Goal: Task Accomplishment & Management: Use online tool/utility

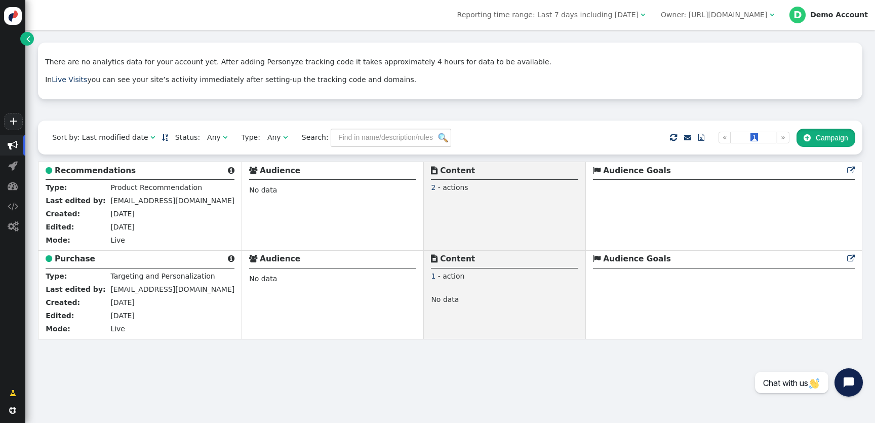
click at [827, 140] on button " Campaign" at bounding box center [826, 138] width 59 height 18
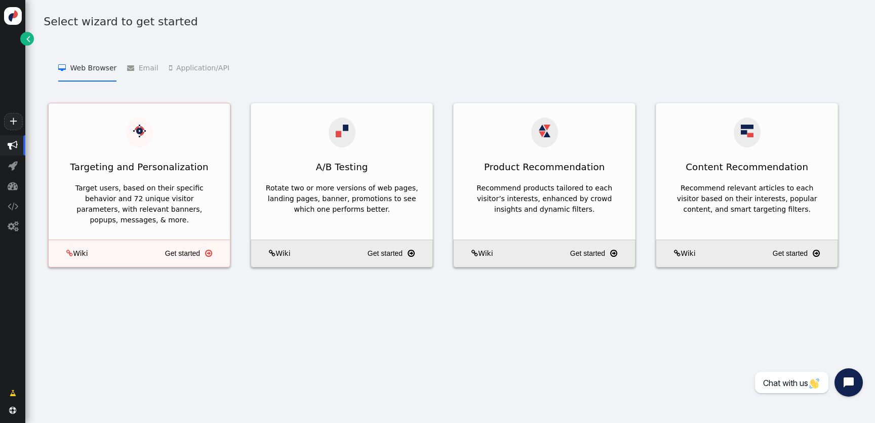
click at [172, 165] on div "Targeting and Personalization" at bounding box center [139, 166] width 181 height 25
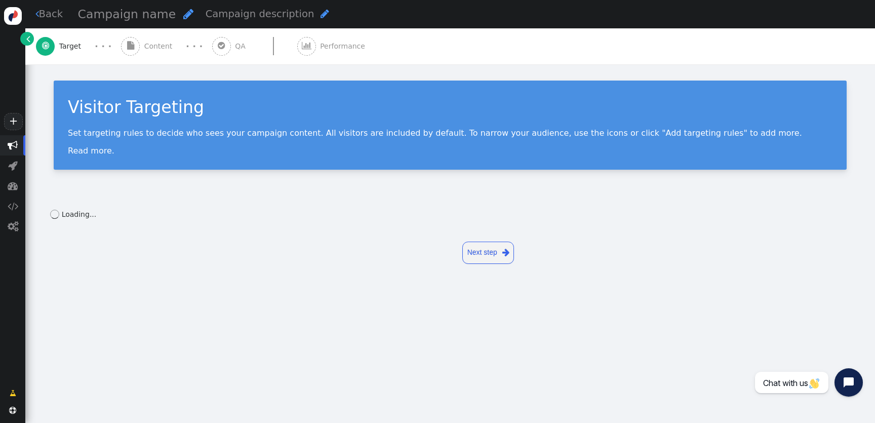
click at [157, 56] on div " Content" at bounding box center [149, 46] width 56 height 36
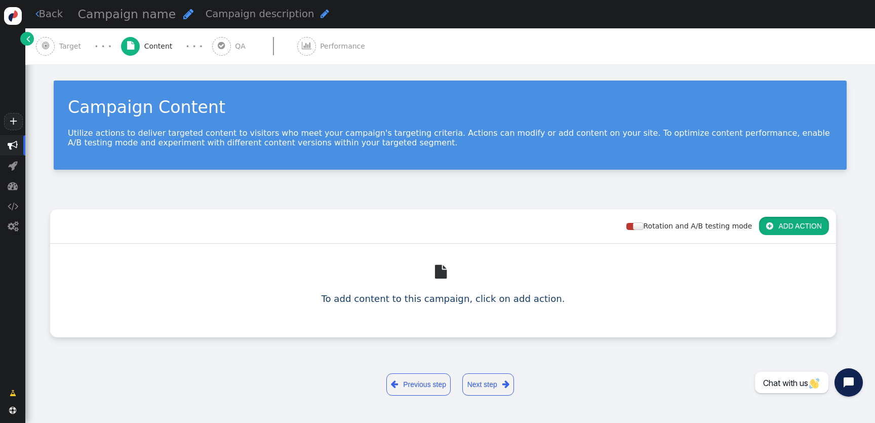
click at [785, 227] on button " ADD ACTION" at bounding box center [794, 226] width 70 height 18
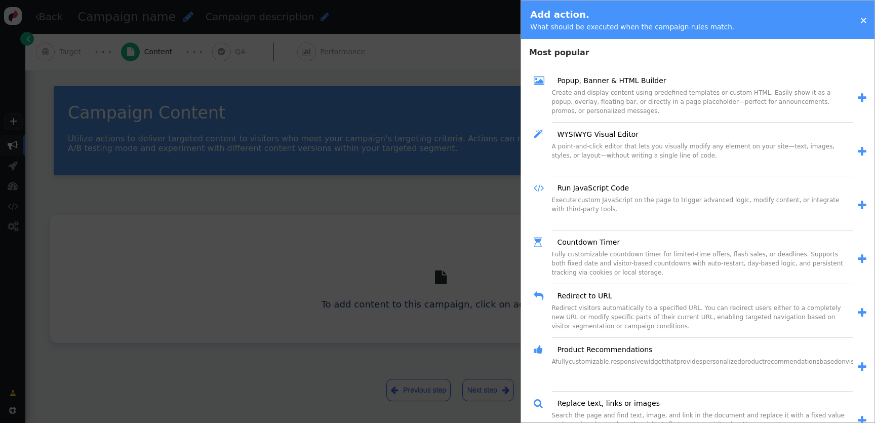
click at [615, 88] on div "Create and display content using predefined templates or custom HTML. Easily sh…" at bounding box center [702, 105] width 301 height 34
click at [615, 79] on link "Popup, Banner & HTML Builder" at bounding box center [608, 80] width 116 height 11
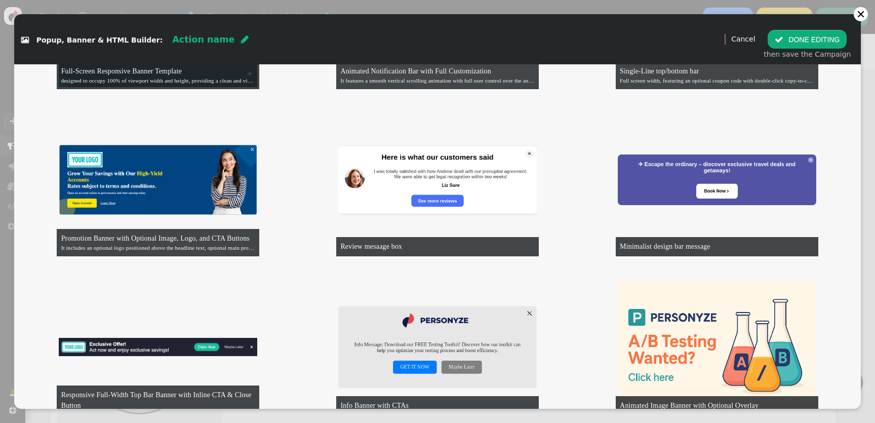
scroll to position [262, 0]
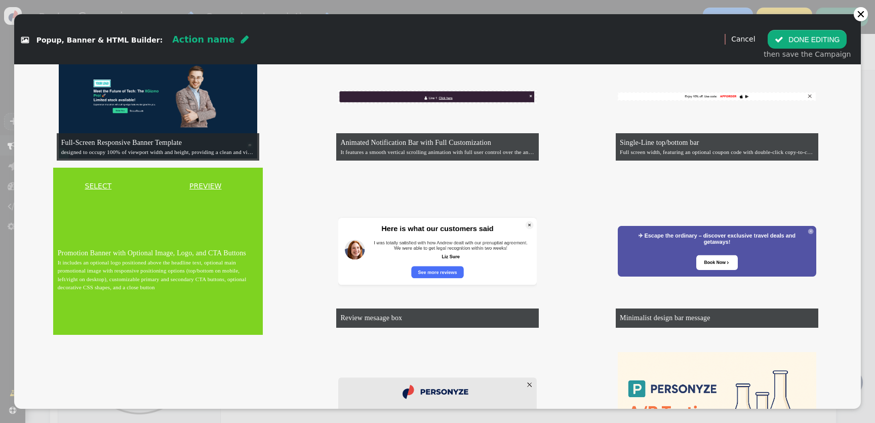
click at [108, 184] on link "SELECT" at bounding box center [98, 186] width 86 height 11
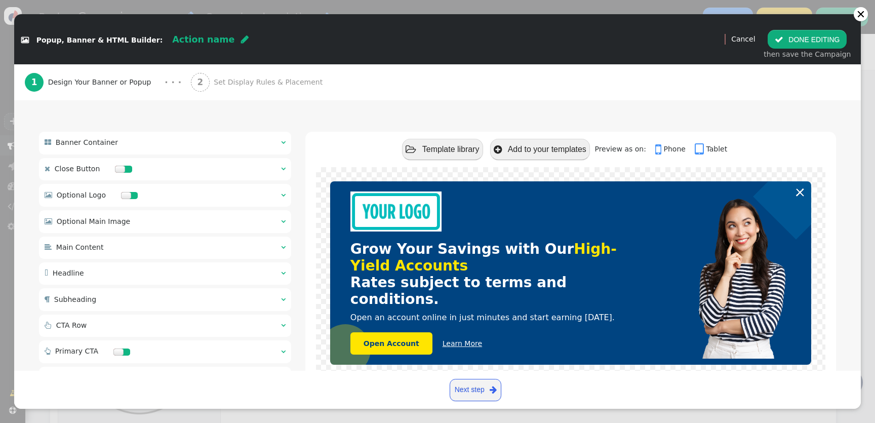
scroll to position [58, 0]
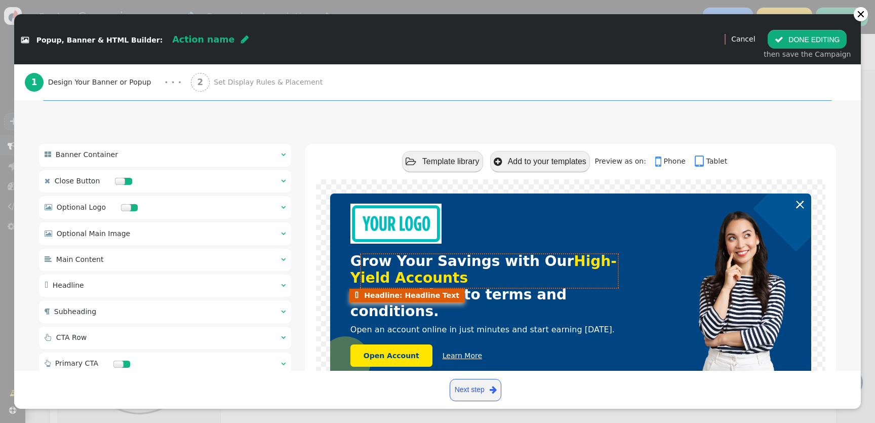
click at [394, 276] on span "High-Yield Accounts" at bounding box center [484, 269] width 266 height 33
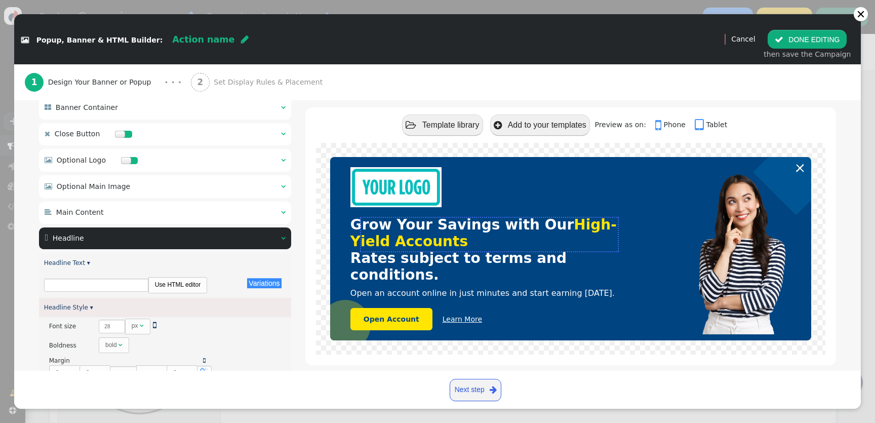
scroll to position [148, 0]
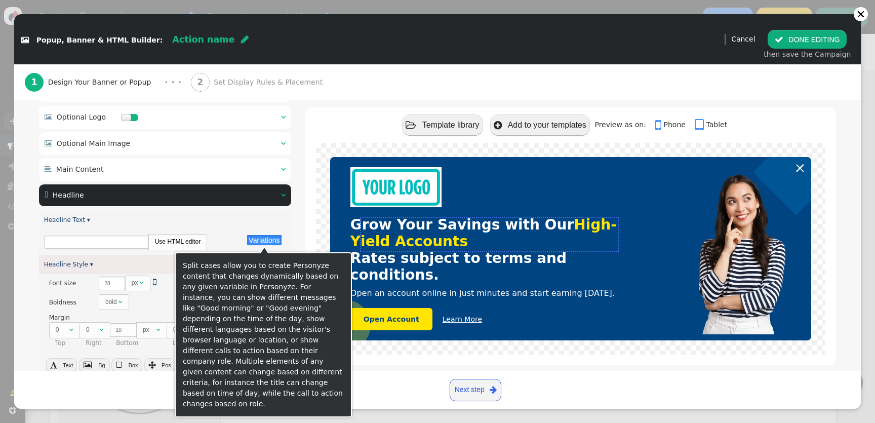
click at [257, 244] on button "Variations" at bounding box center [264, 240] width 34 height 10
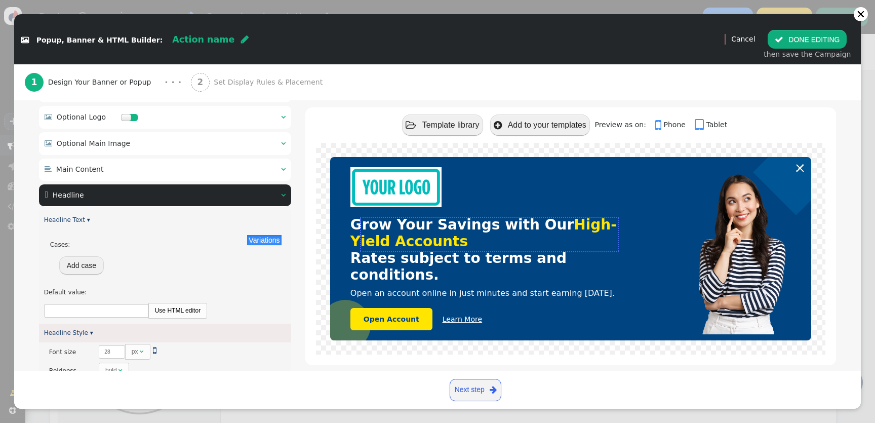
type input "Rates subject to terms and conditions."
click at [91, 264] on button "Add case" at bounding box center [81, 265] width 45 height 18
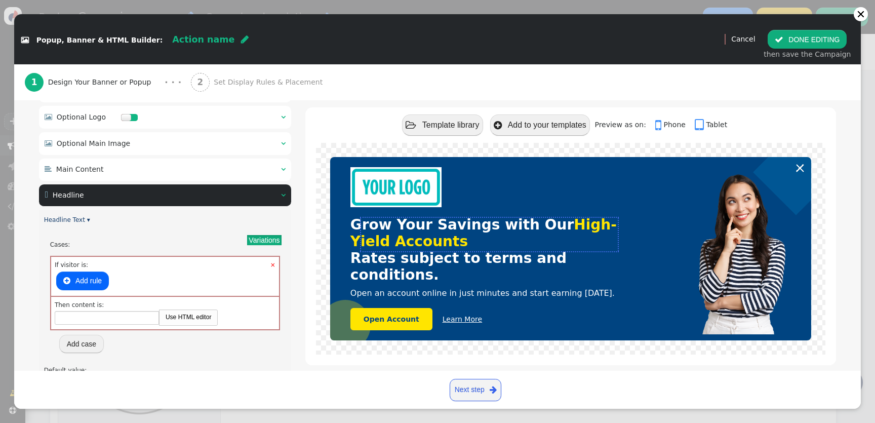
click at [98, 279] on button " Add rule" at bounding box center [82, 280] width 53 height 18
click at [123, 282] on div "URL domain" at bounding box center [110, 280] width 33 height 9
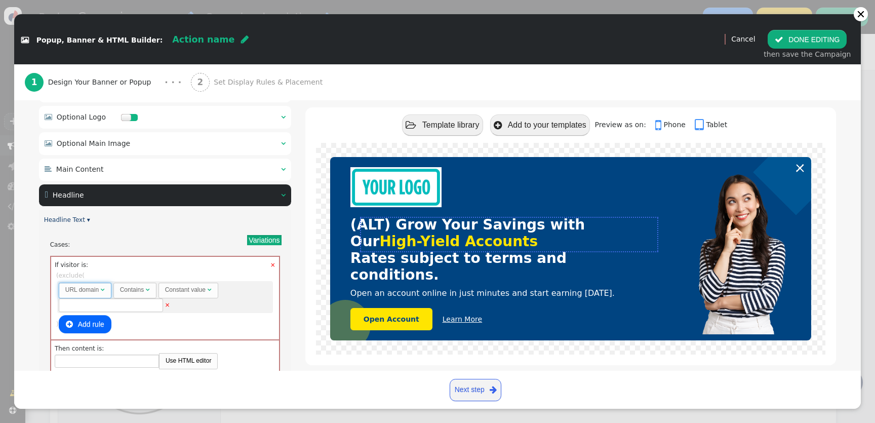
click at [90, 292] on div "URL domain" at bounding box center [81, 289] width 33 height 9
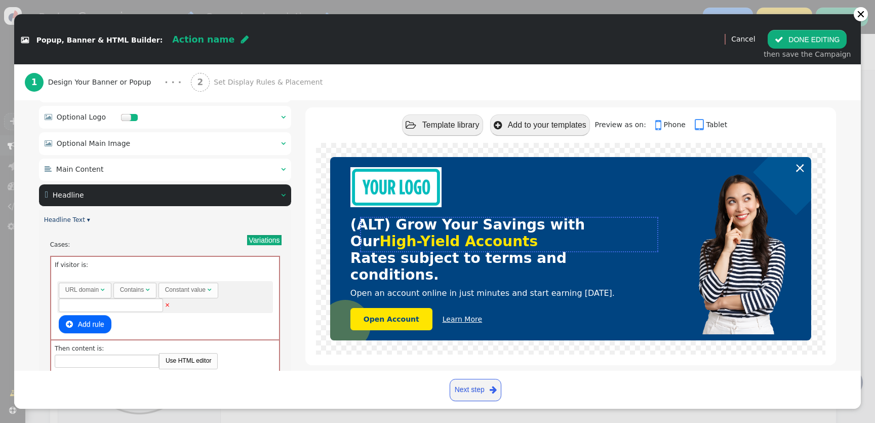
click at [805, 22] on div " Preview Cancel  DONE EDITING then save the Campaign" at bounding box center [789, 39] width 143 height 50
click at [805, 36] on button " DONE EDITING" at bounding box center [807, 39] width 79 height 18
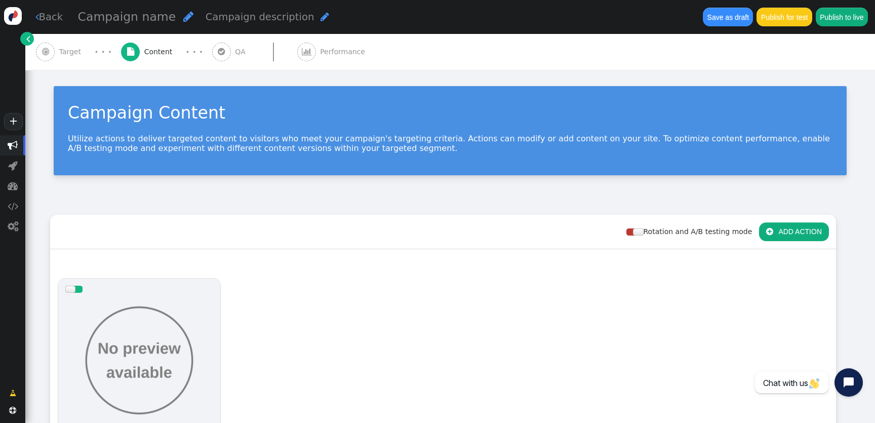
click at [26, 38] on span "" at bounding box center [28, 38] width 4 height 11
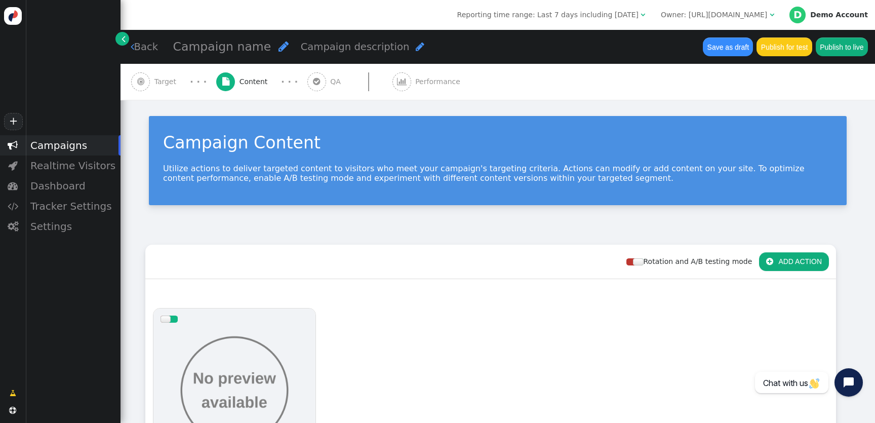
click at [710, 6] on div "Reporting time range: Last 7 days including [DATE]  Owner: [URL][DOMAIN_NAME] …" at bounding box center [498, 15] width 755 height 30
click at [708, 15] on div "Owner: [URL][DOMAIN_NAME]" at bounding box center [714, 15] width 106 height 11
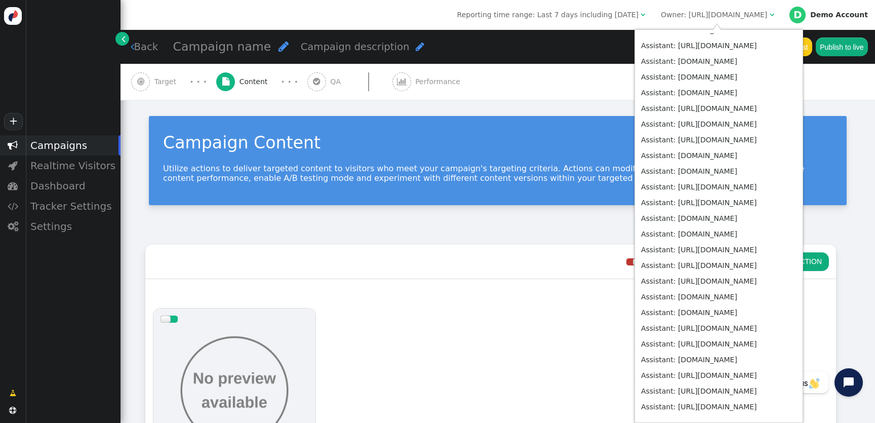
scroll to position [3998, 0]
